Goal: Task Accomplishment & Management: Use online tool/utility

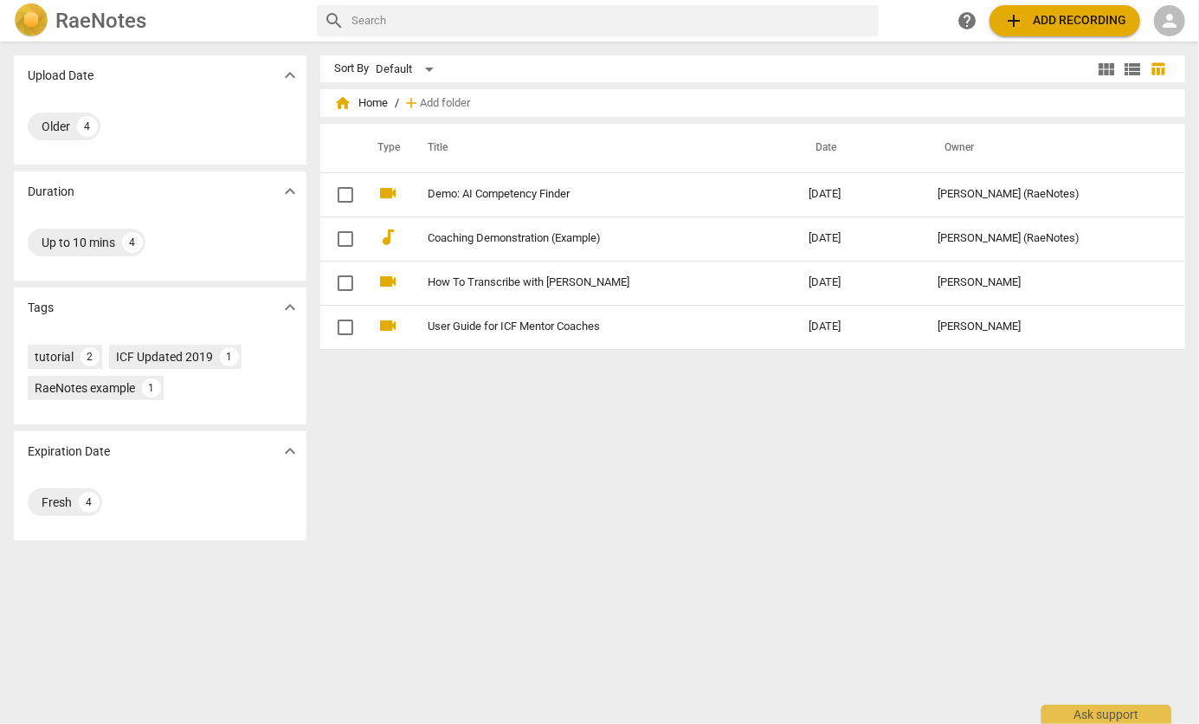
click at [1177, 14] on span "person" at bounding box center [1169, 20] width 21 height 21
click at [77, 19] on div at bounding box center [599, 362] width 1199 height 724
click at [27, 17] on img at bounding box center [31, 20] width 35 height 35
click at [1092, 23] on span "add Add recording" at bounding box center [1065, 20] width 123 height 21
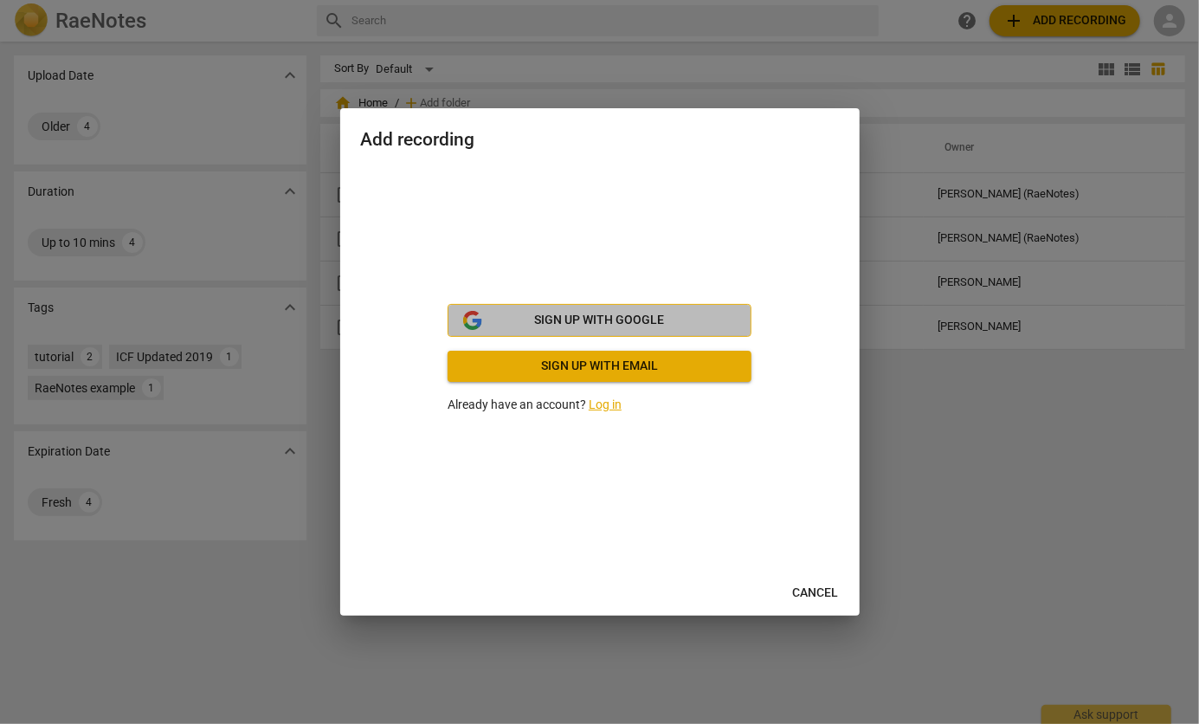
click at [653, 320] on span "Sign up with Google" at bounding box center [600, 320] width 130 height 17
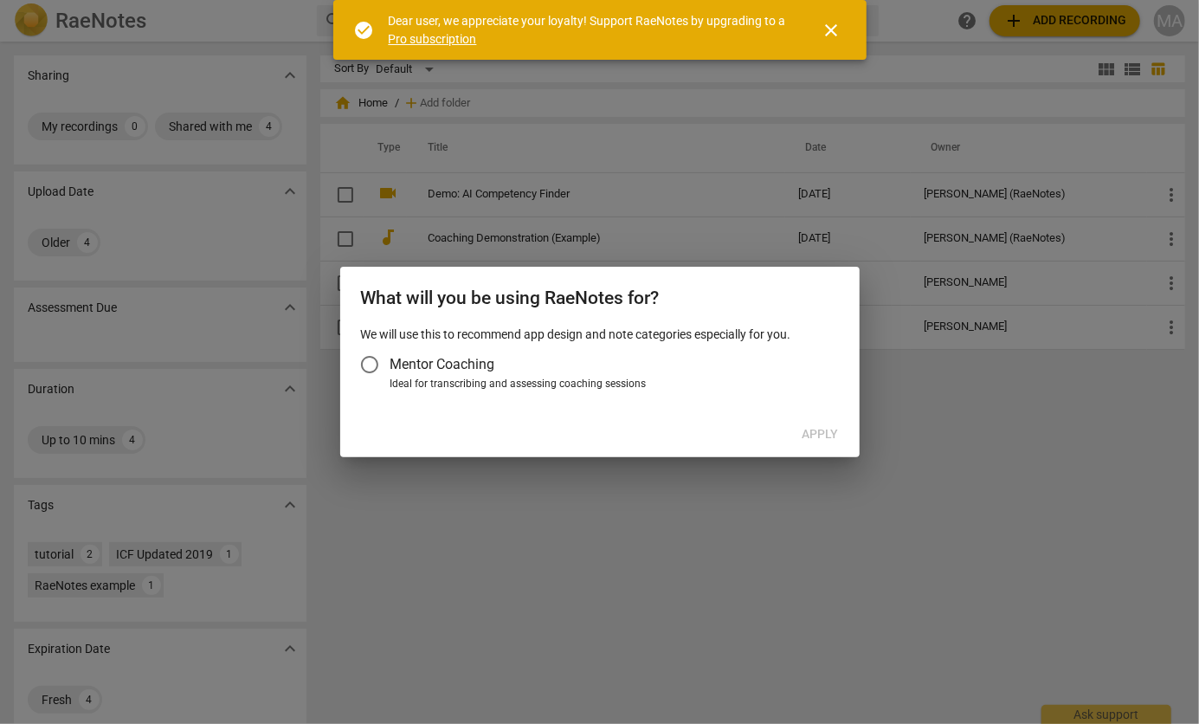
click at [391, 362] on span "Mentor Coaching" at bounding box center [443, 364] width 105 height 20
click at [391, 362] on input "Mentor Coaching" at bounding box center [370, 365] width 42 height 42
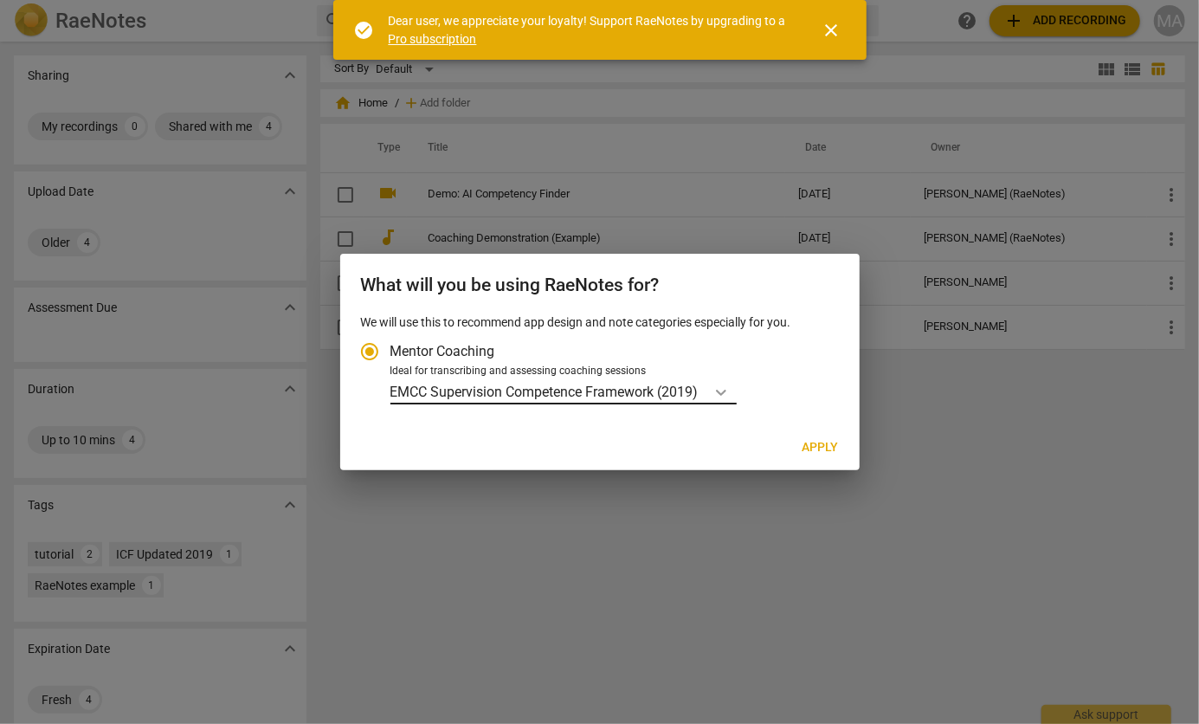
click at [716, 395] on icon "Account type" at bounding box center [721, 392] width 17 height 17
click at [0, 0] on input "Ideal for transcribing and assessing coaching sessions EMCC Supervision Compete…" at bounding box center [0, 0] width 0 height 0
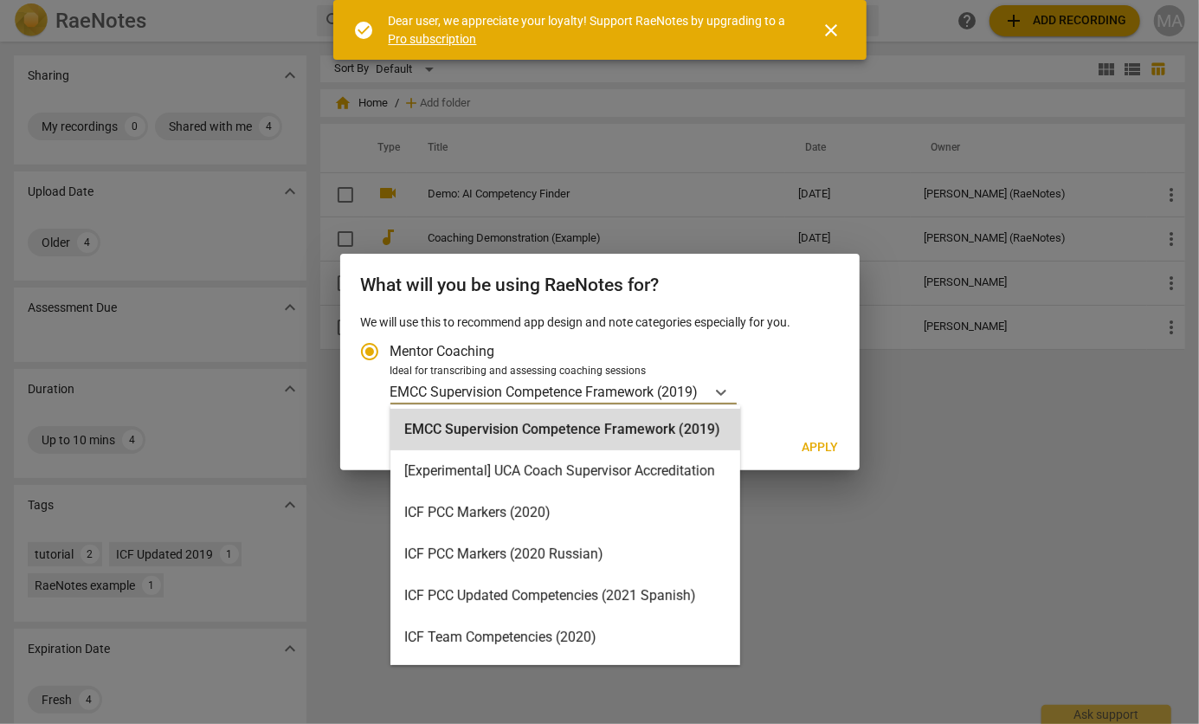
click at [809, 364] on div "Ideal for transcribing and assessing coaching sessions" at bounding box center [612, 372] width 443 height 16
click at [0, 0] on input "Ideal for transcribing and assessing coaching sessions 16 results available. Us…" at bounding box center [0, 0] width 0 height 0
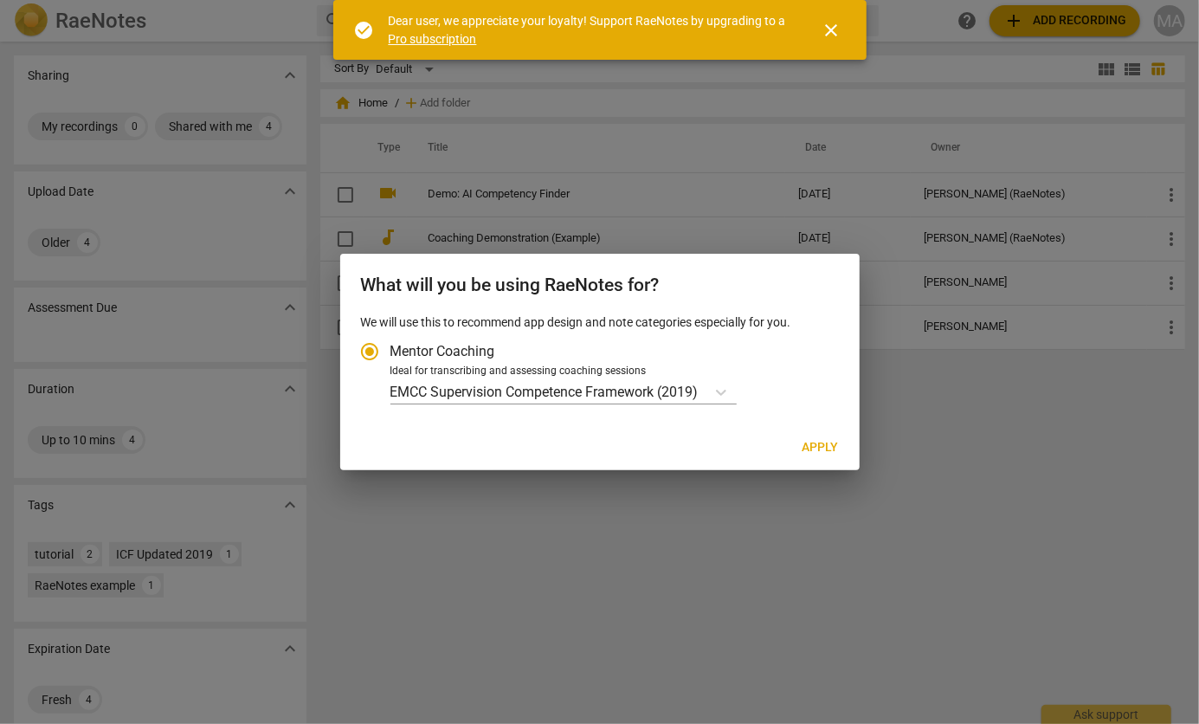
click at [817, 439] on span "Apply" at bounding box center [821, 447] width 36 height 17
radio input "false"
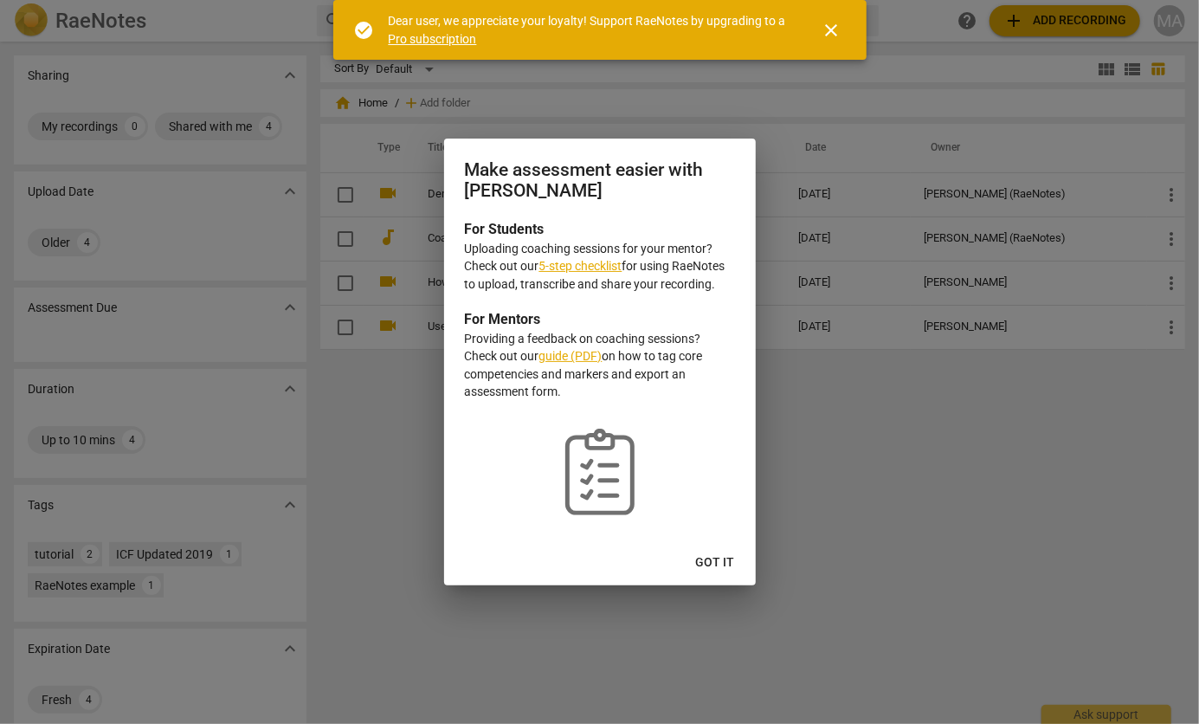
click at [727, 557] on span "Got it" at bounding box center [715, 562] width 39 height 17
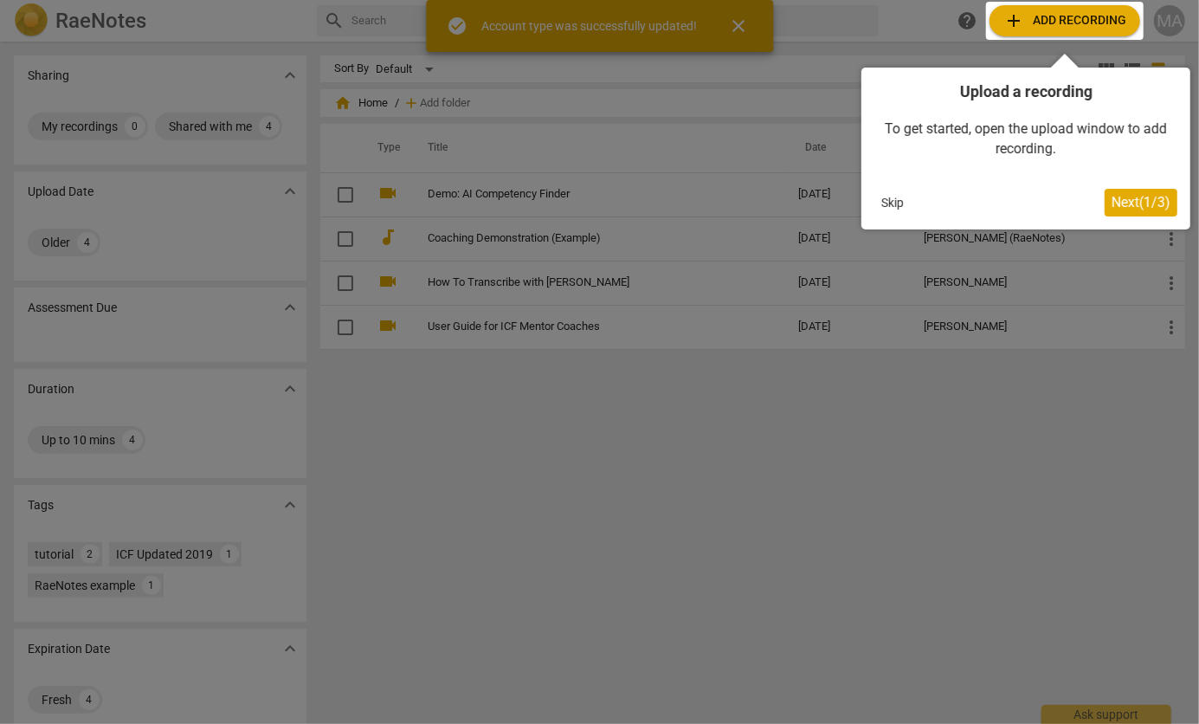
click at [1130, 198] on span "Next ( 1 / 3 )" at bounding box center [1141, 202] width 59 height 16
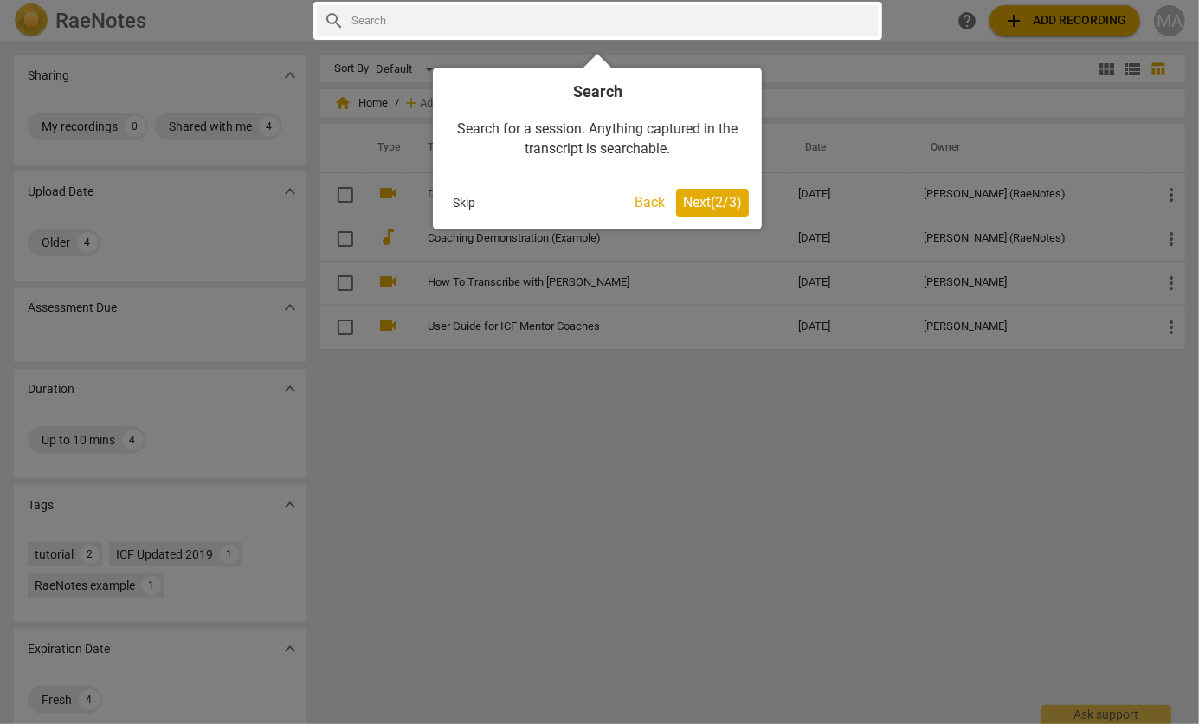
click at [733, 202] on span "Next ( 2 / 3 )" at bounding box center [712, 202] width 59 height 16
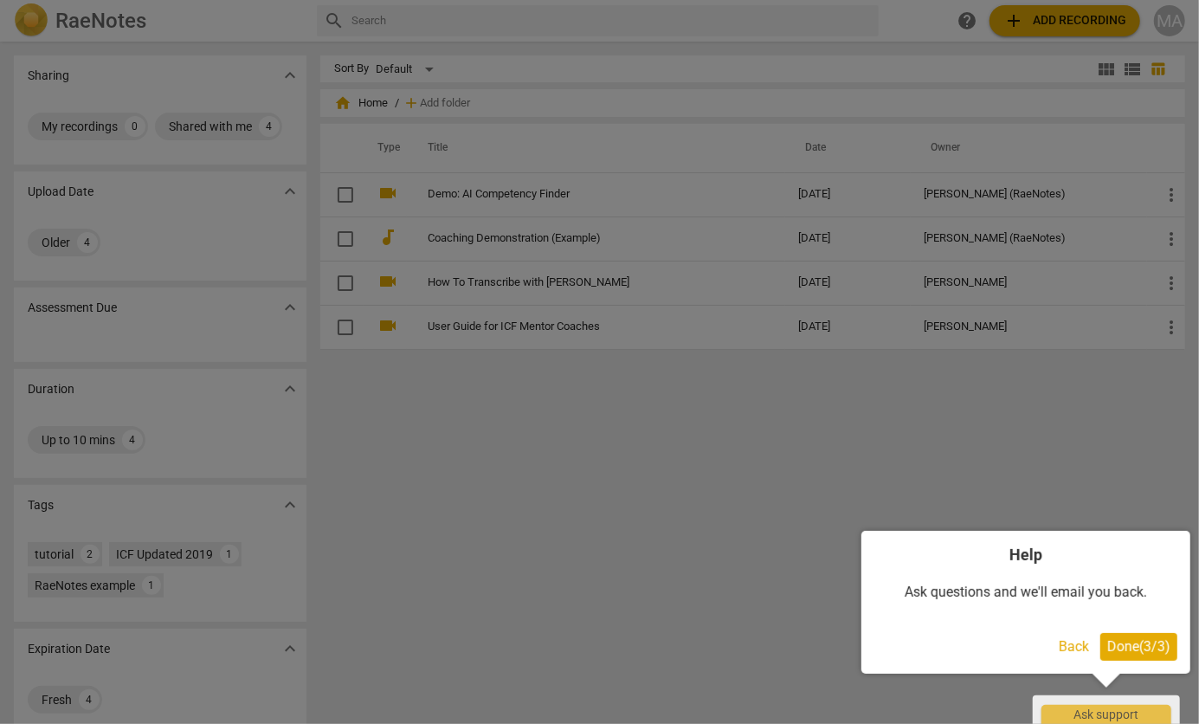
click at [1121, 638] on span "Done ( 3 / 3 )" at bounding box center [1139, 646] width 63 height 16
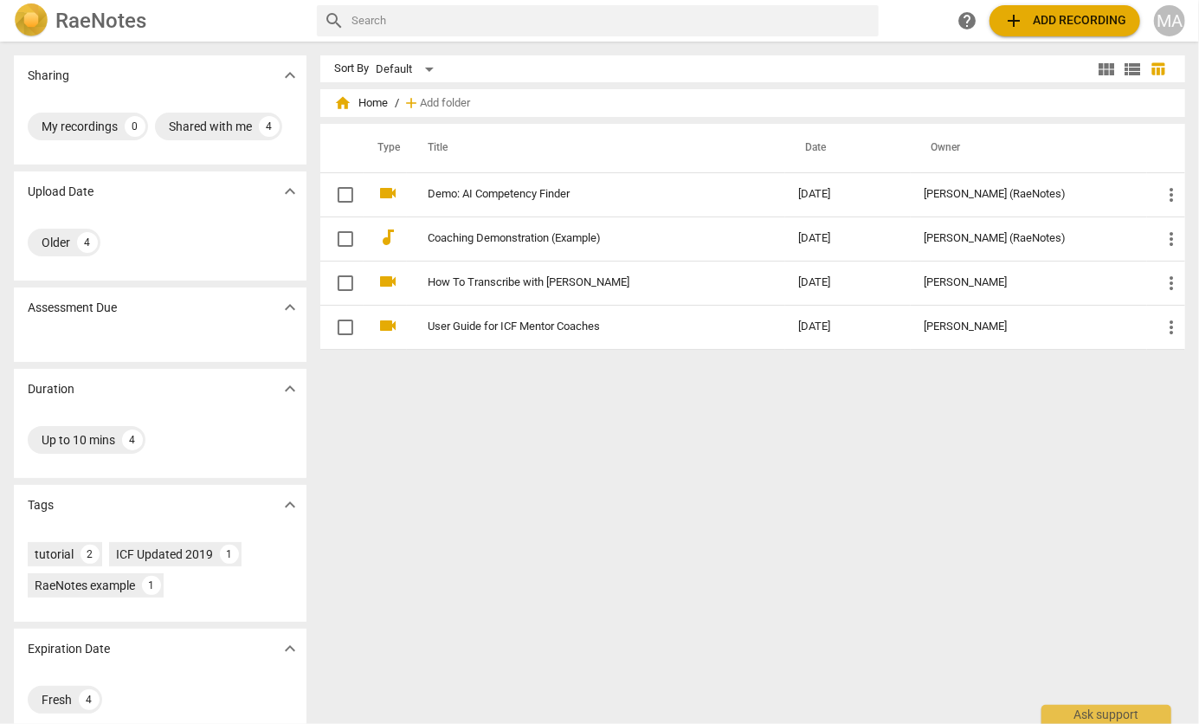
scroll to position [21, 0]
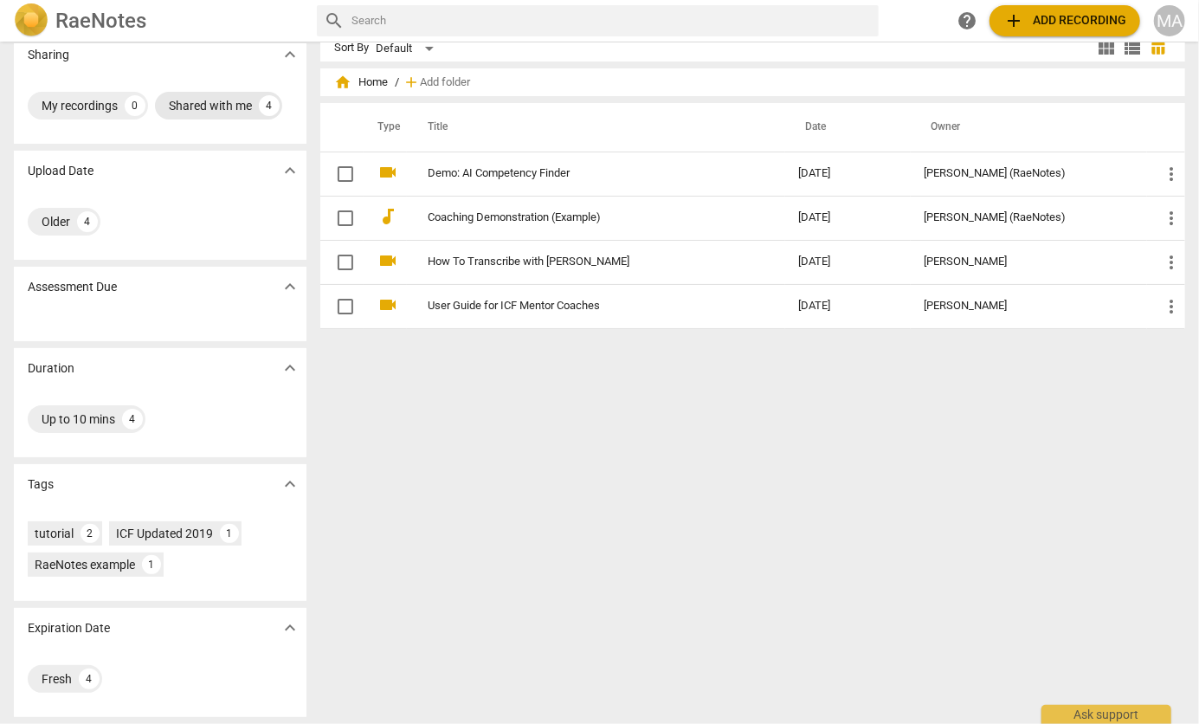
click at [269, 97] on div "4" at bounding box center [269, 105] width 21 height 21
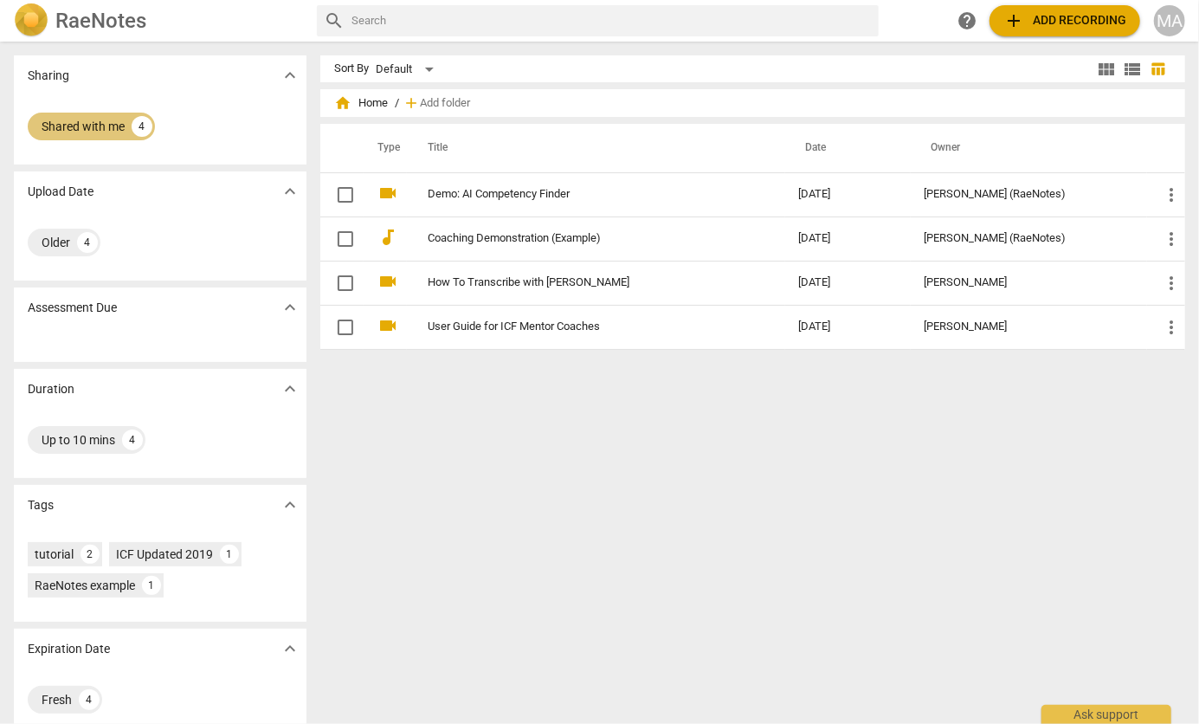
click at [125, 124] on div "Shared with me" at bounding box center [83, 126] width 83 height 17
click at [1037, 7] on button "add Add recording" at bounding box center [1065, 20] width 151 height 31
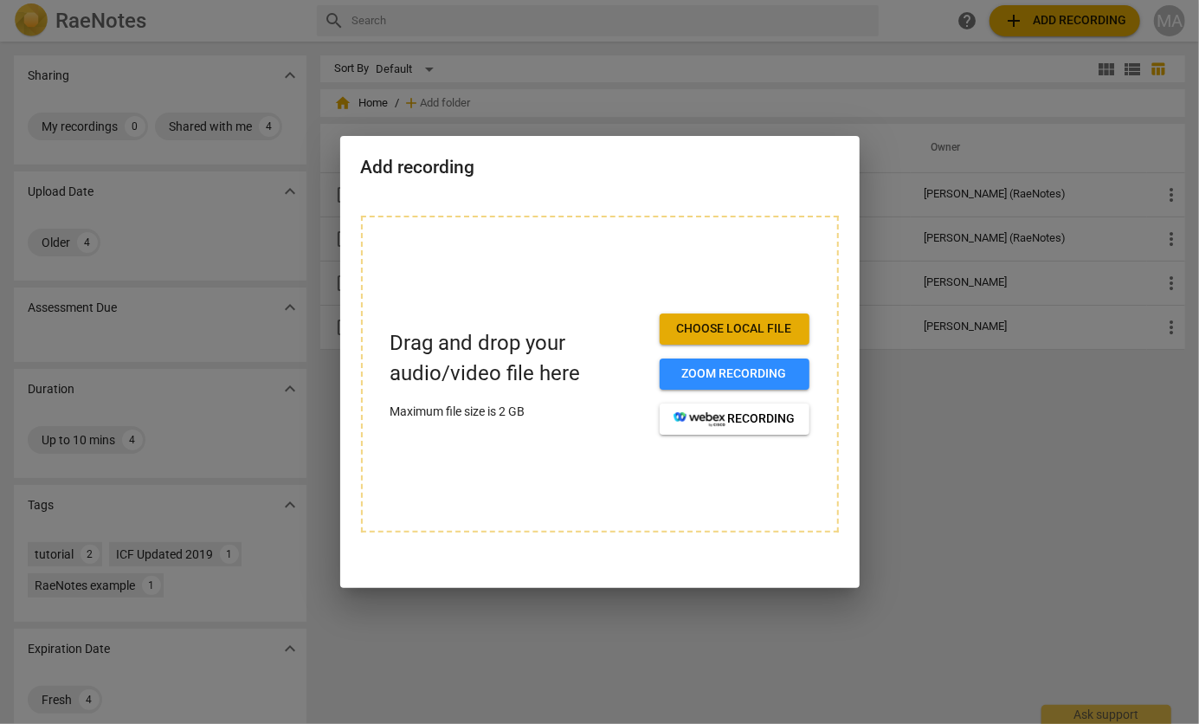
click at [900, 443] on div at bounding box center [599, 362] width 1199 height 724
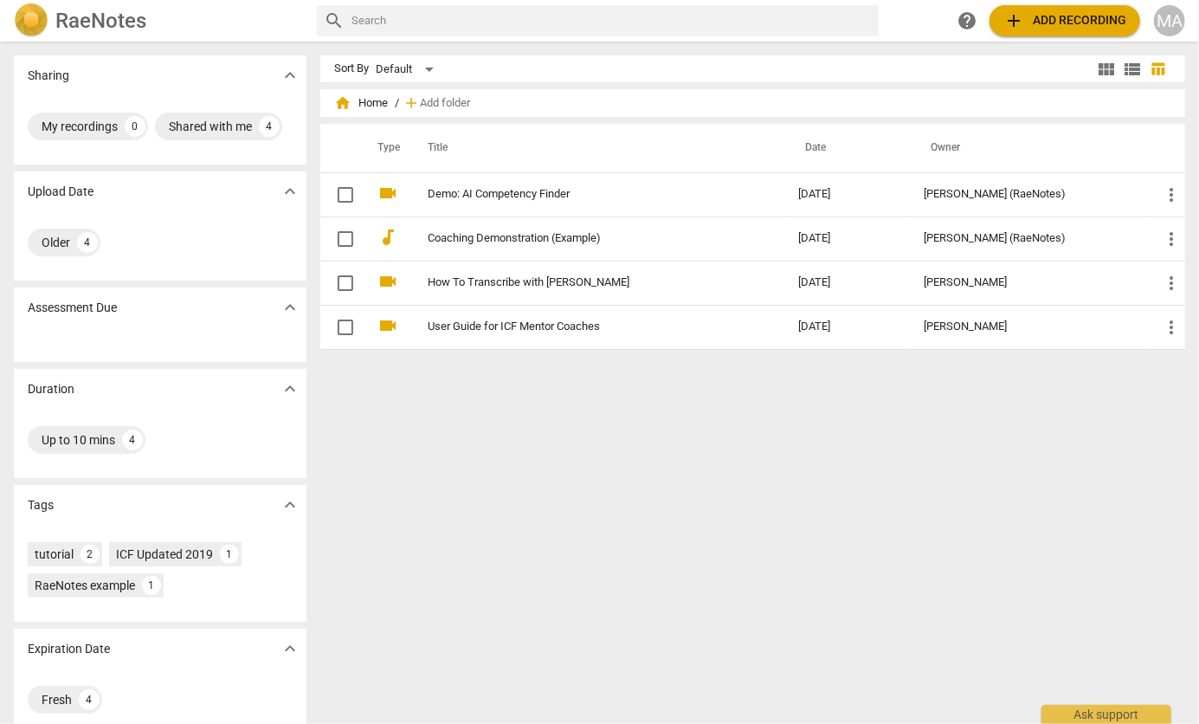
click at [1007, 475] on div "Sort By Default view_module view_list table_chart home Home / add Add folder Ty…" at bounding box center [759, 382] width 879 height 655
click at [1071, 25] on span "add Add recording" at bounding box center [1065, 20] width 123 height 21
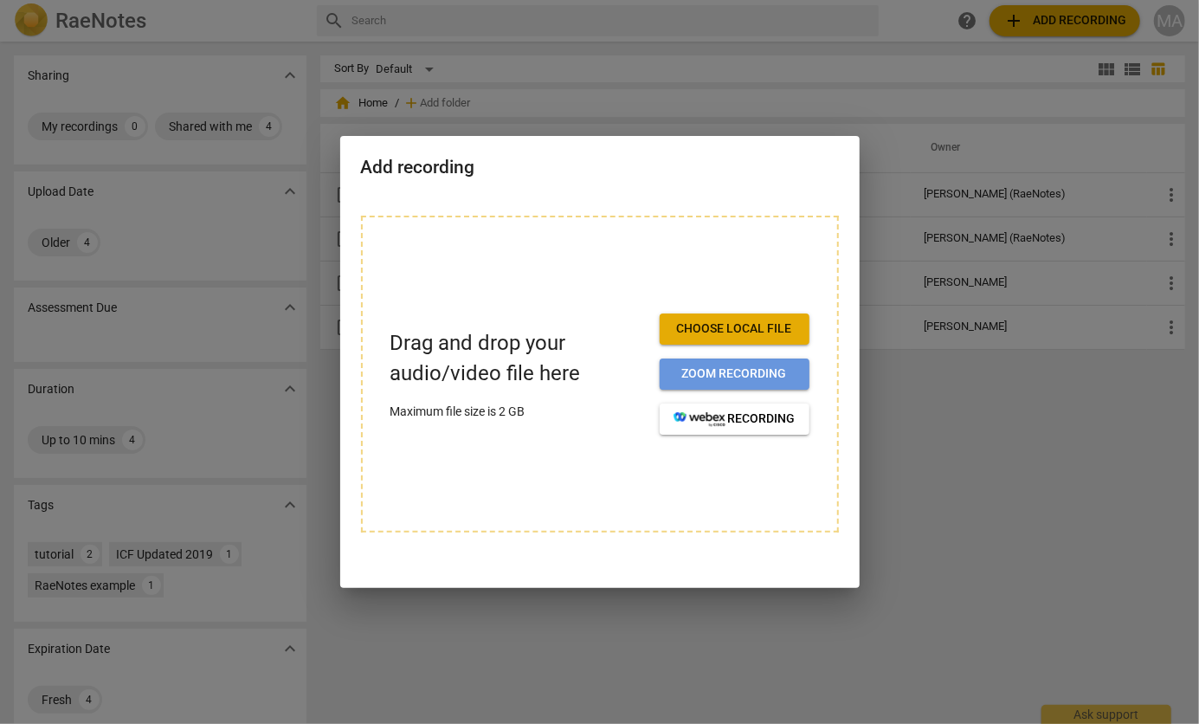
click at [772, 376] on span "Zoom recording" at bounding box center [735, 373] width 122 height 17
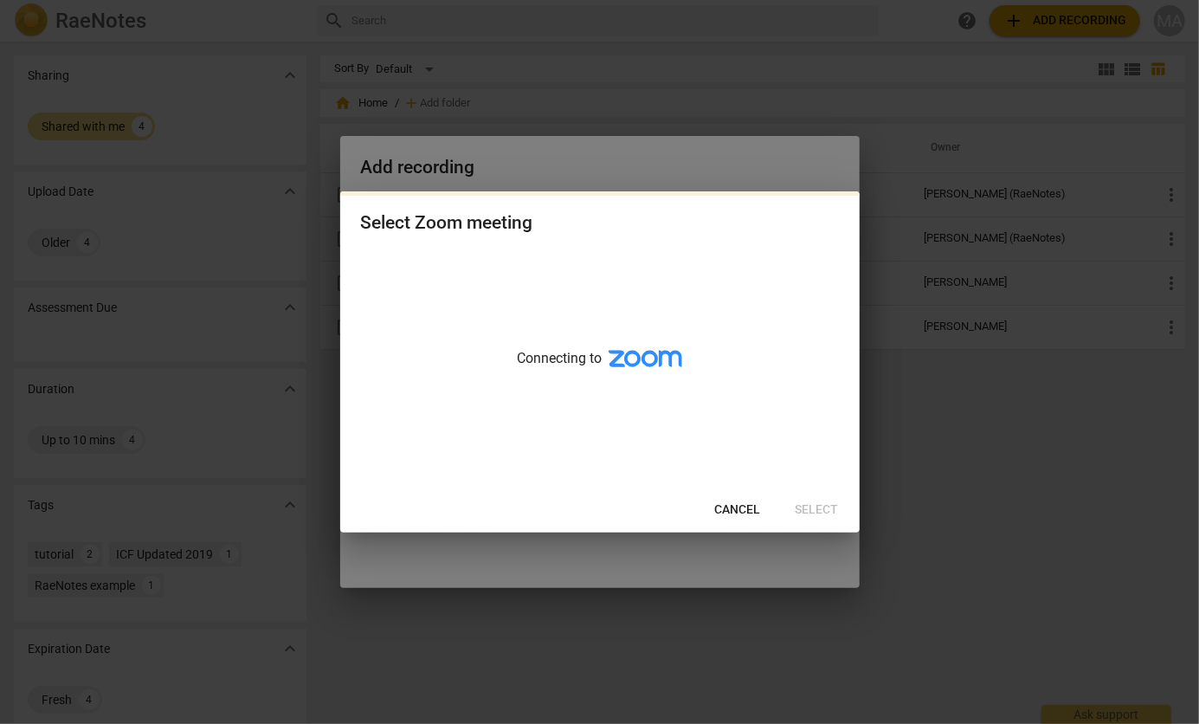
click at [763, 500] on button "Cancel" at bounding box center [738, 509] width 74 height 31
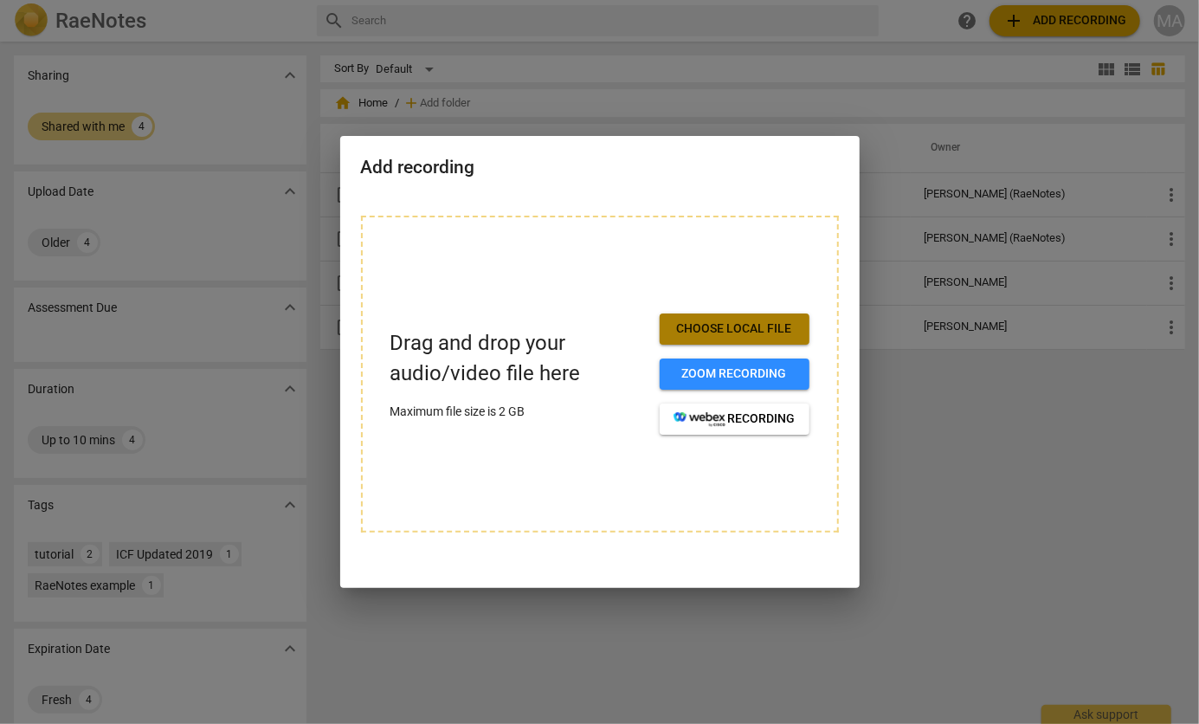
click at [756, 333] on span "Choose local file" at bounding box center [735, 328] width 122 height 17
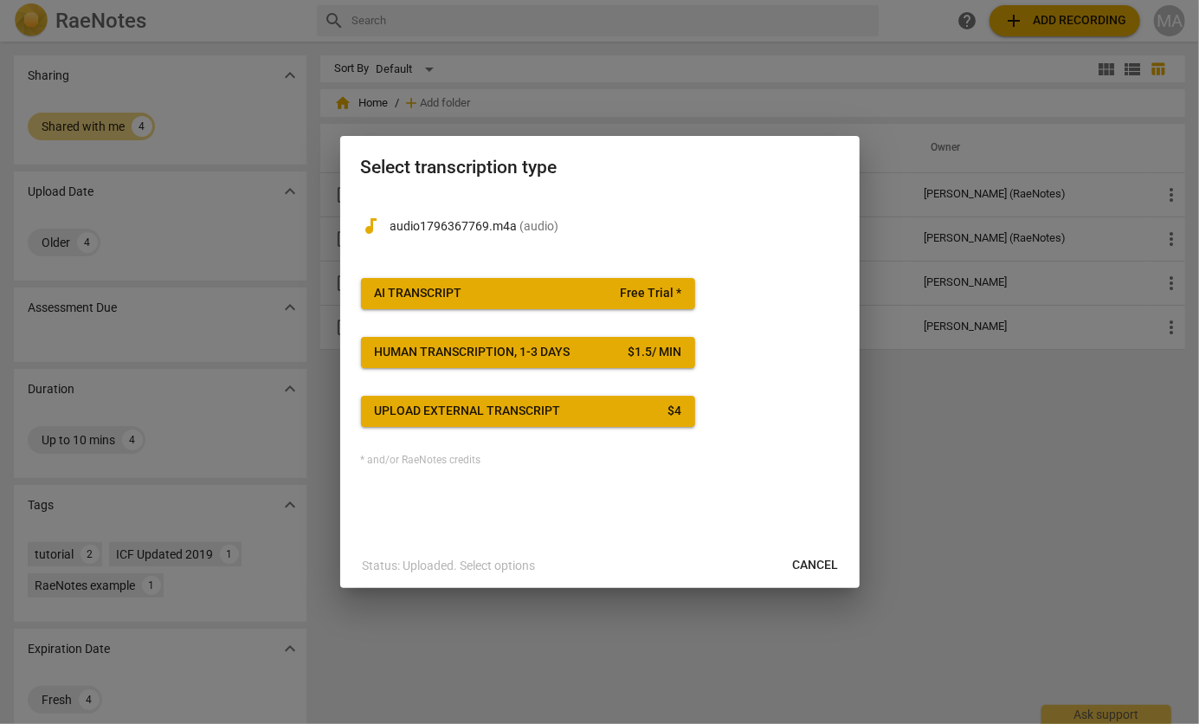
click at [675, 294] on span "Free Trial *" at bounding box center [650, 293] width 61 height 17
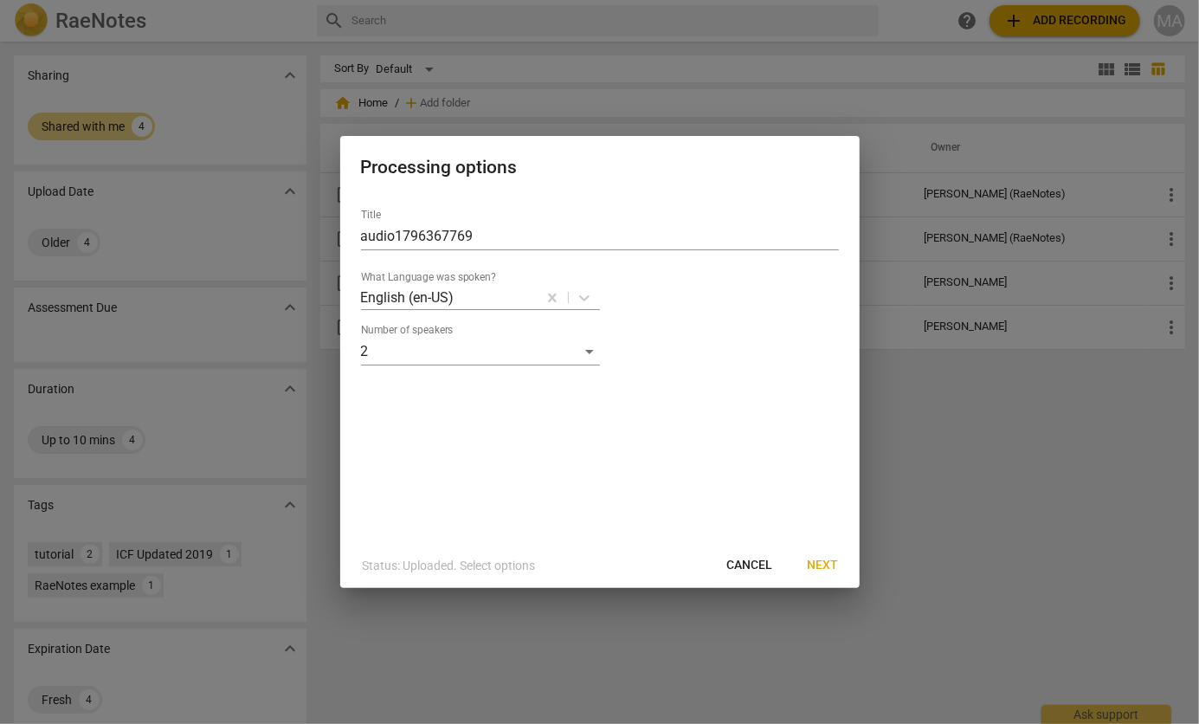
click at [744, 559] on span "Cancel" at bounding box center [750, 565] width 46 height 17
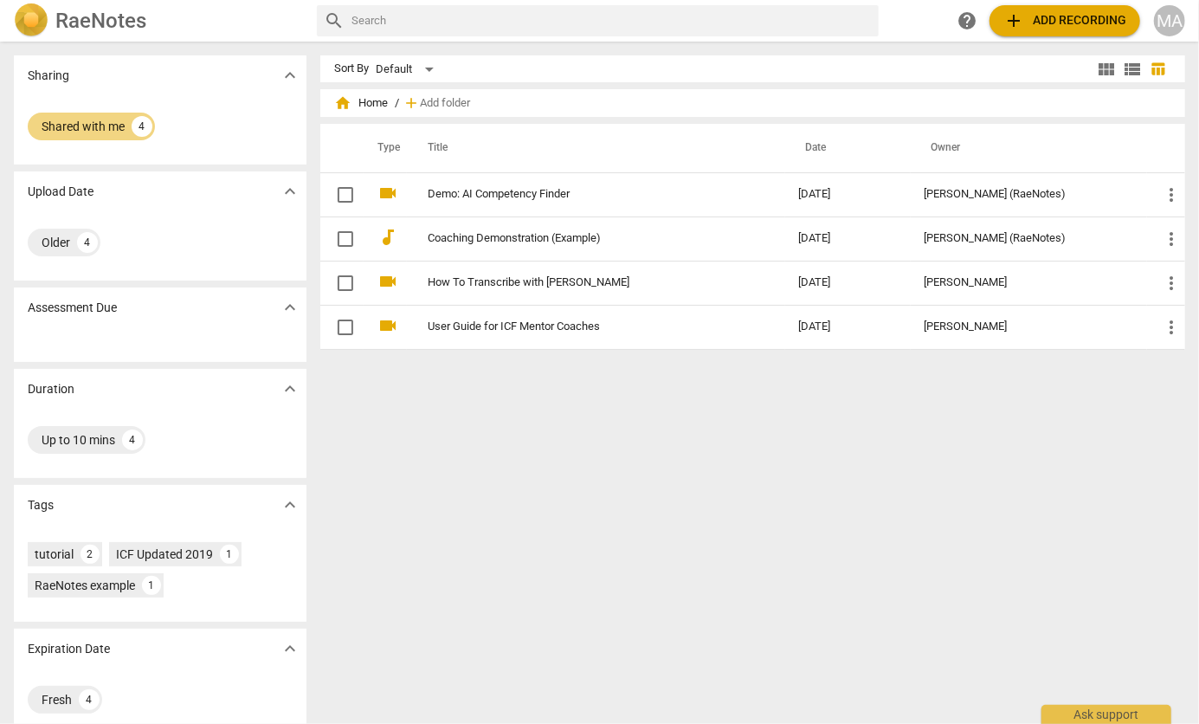
click at [1080, 17] on span "add Add recording" at bounding box center [1065, 20] width 123 height 21
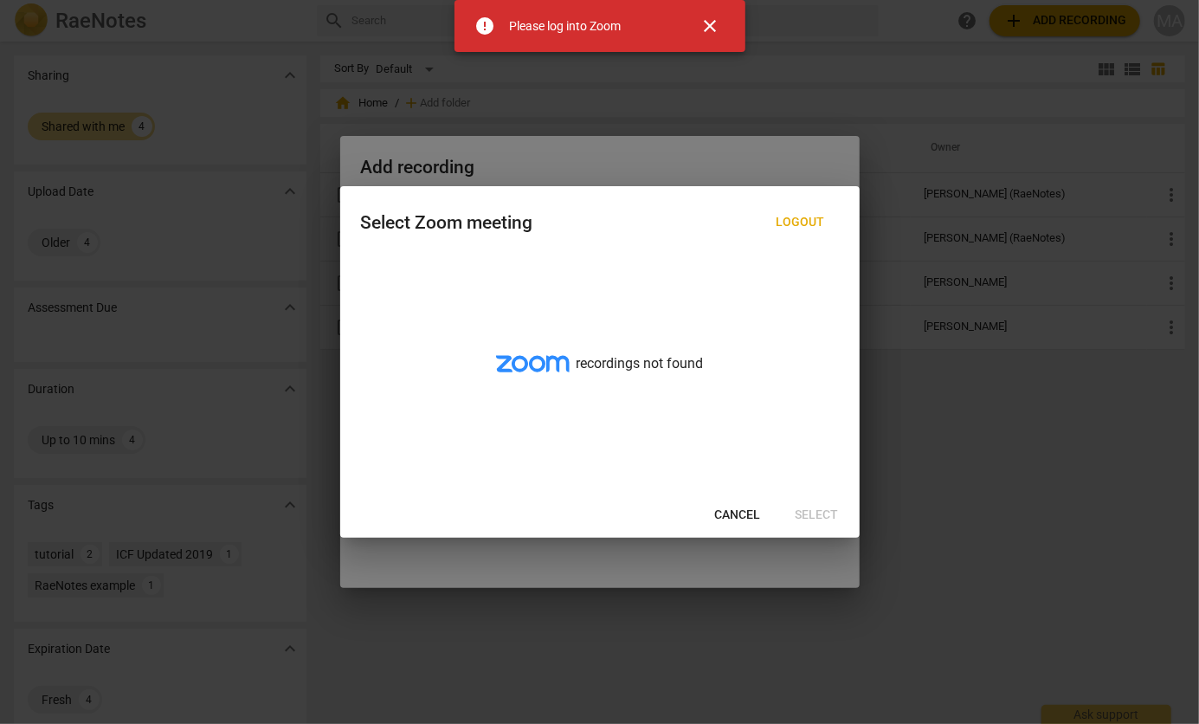
click at [728, 506] on button "Cancel" at bounding box center [738, 515] width 74 height 31
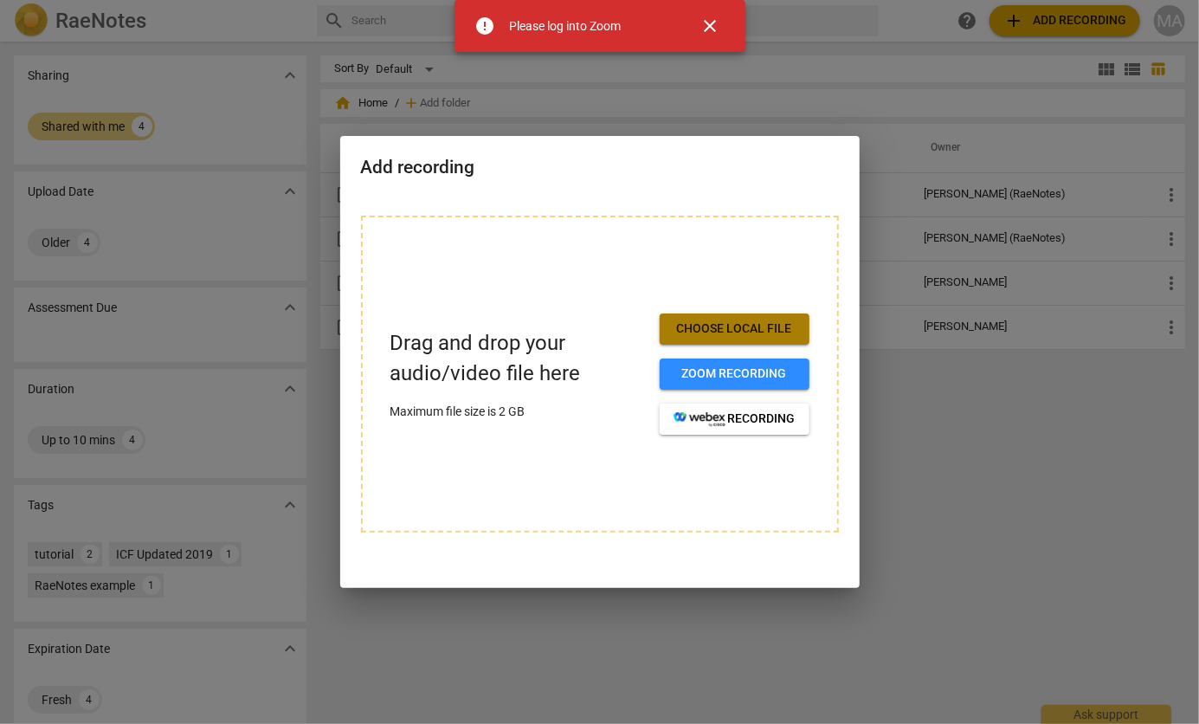
click at [734, 331] on span "Choose local file" at bounding box center [735, 328] width 122 height 17
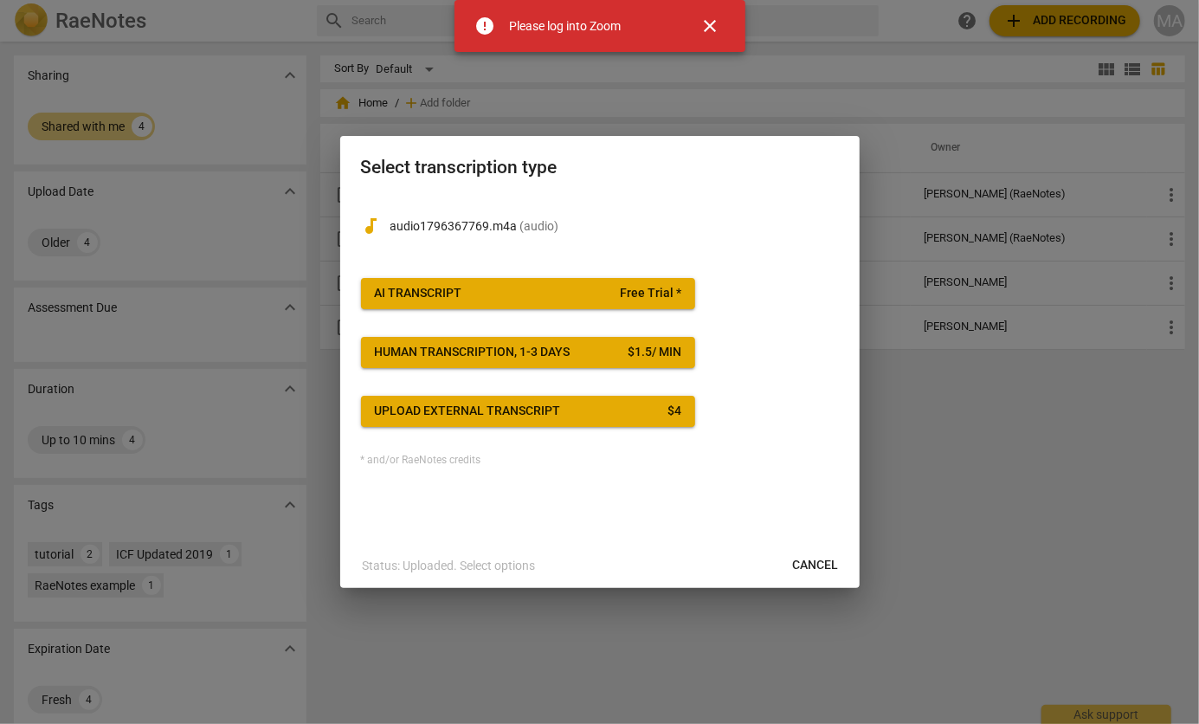
click at [814, 565] on span "Cancel" at bounding box center [816, 565] width 46 height 17
